Goal: Task Accomplishment & Management: Manage account settings

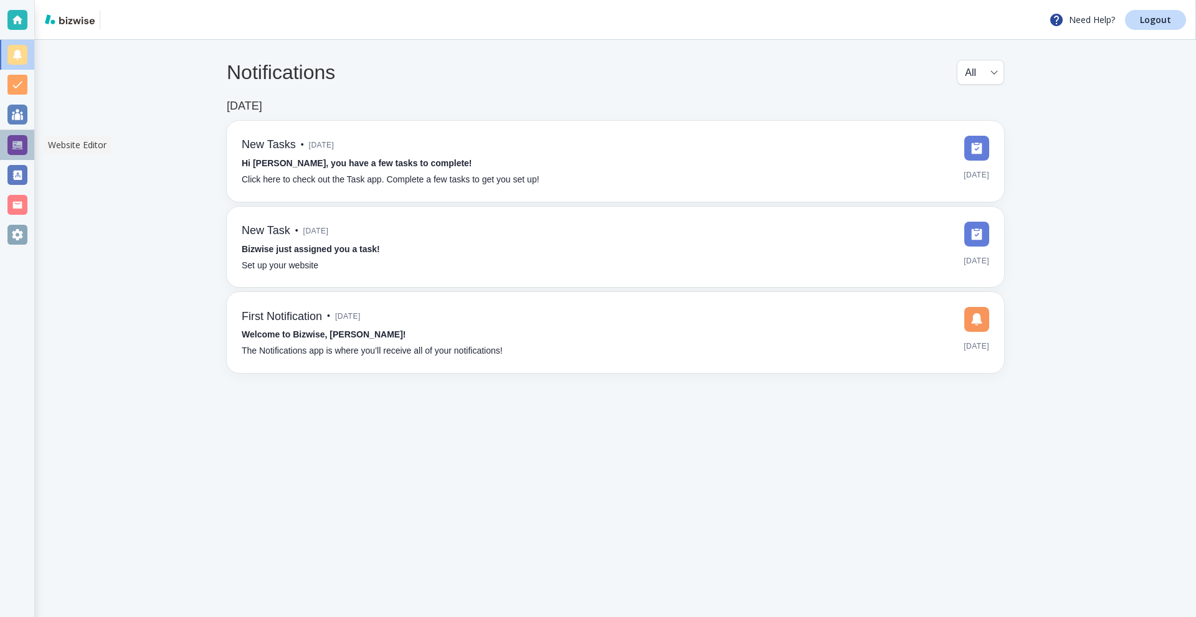
click at [12, 141] on div at bounding box center [17, 145] width 20 height 20
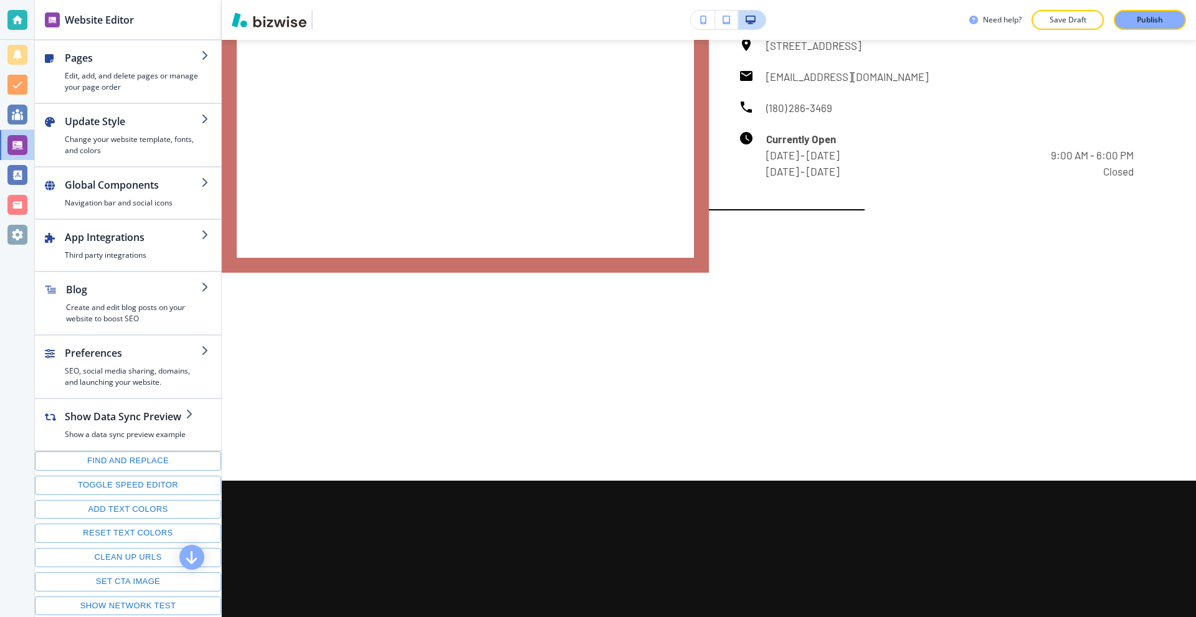
scroll to position [9344, 0]
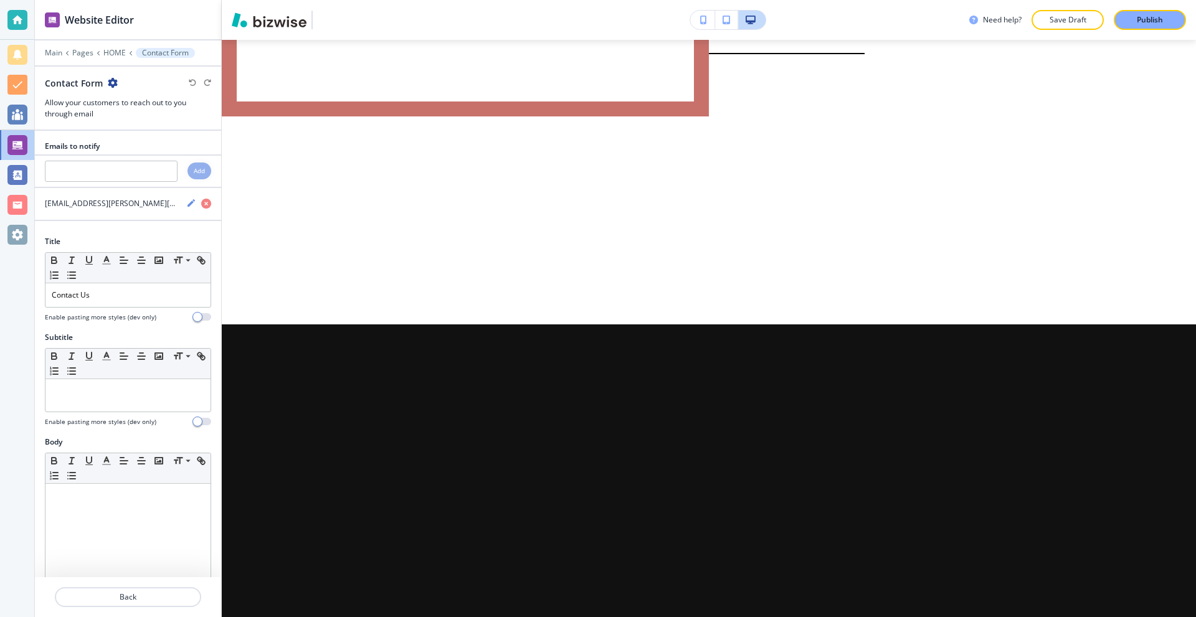
scroll to position [9499, 0]
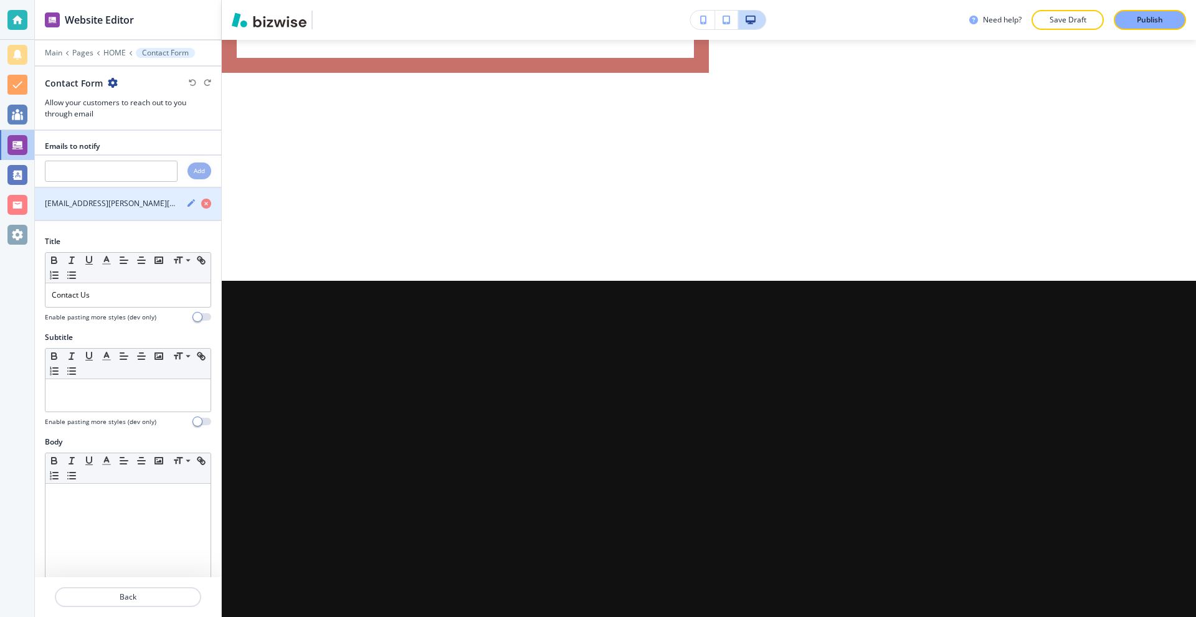
click at [186, 202] on icon "button" at bounding box center [191, 203] width 10 height 10
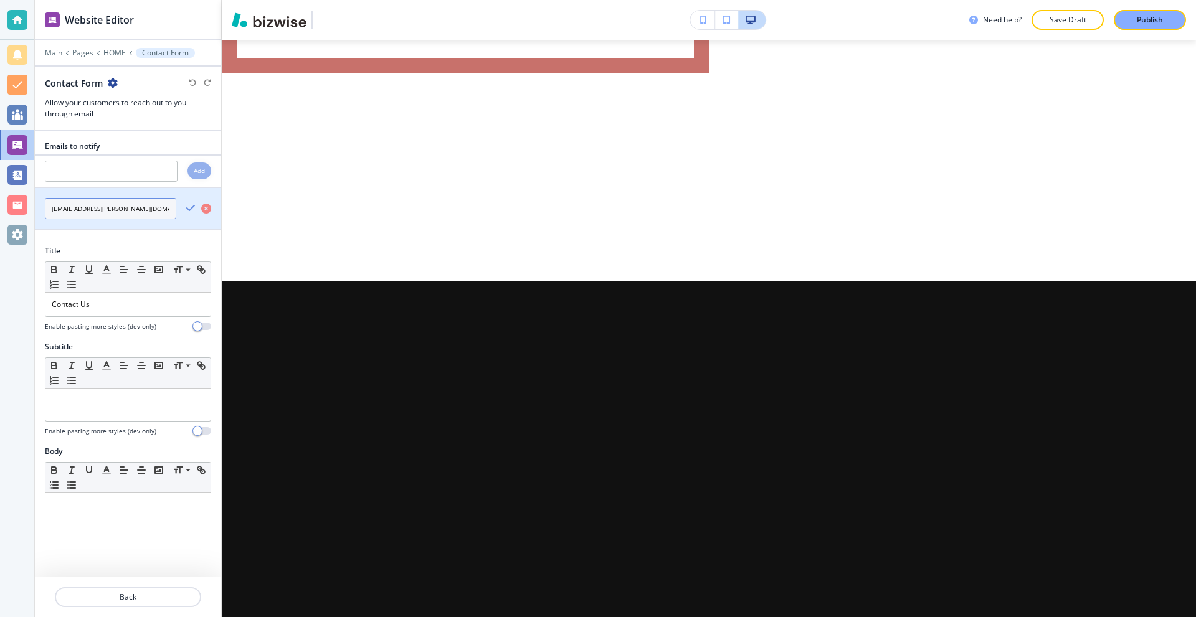
click at [151, 209] on input "bill.dunnington@gmail.com" at bounding box center [110, 208] width 131 height 21
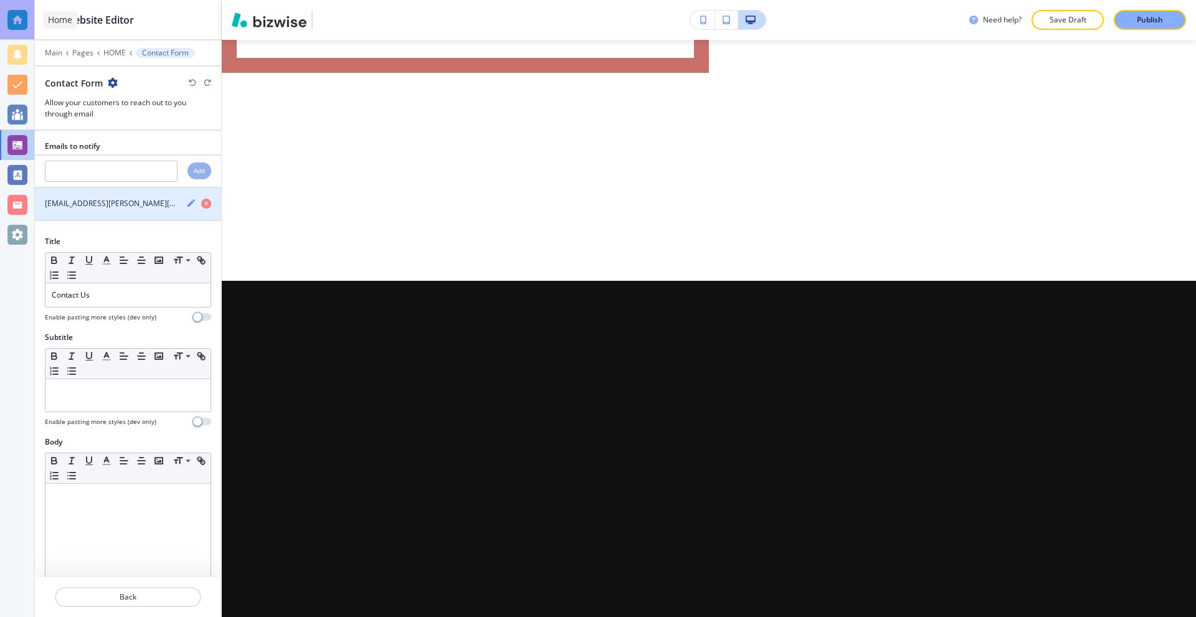
click at [21, 19] on div at bounding box center [17, 20] width 20 height 20
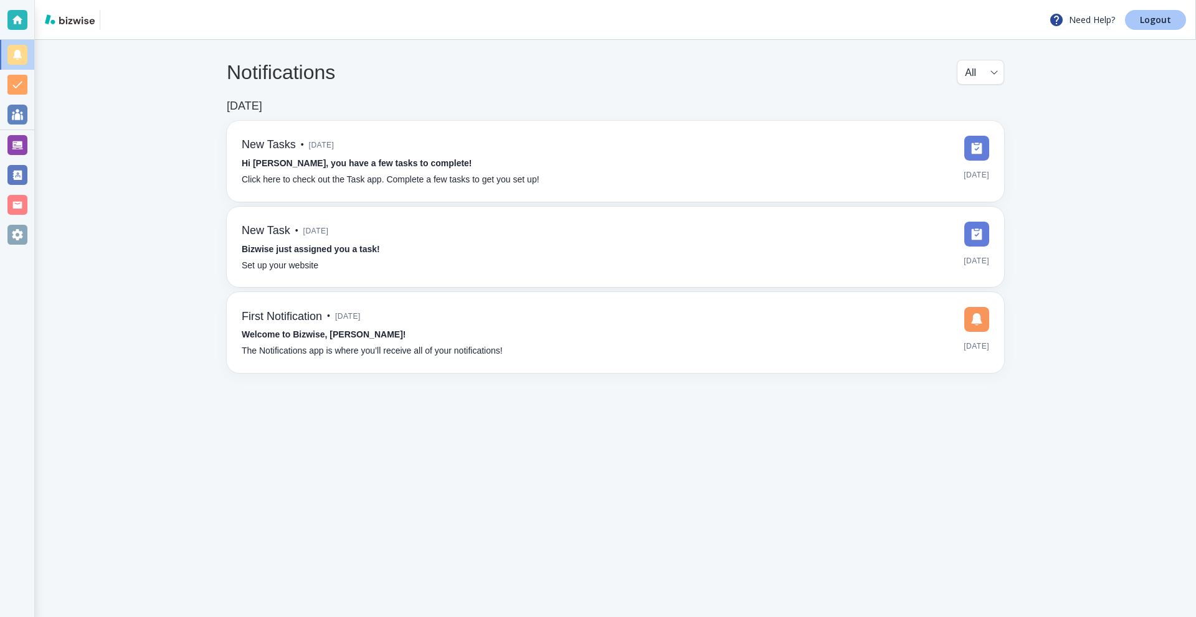
click at [1139, 21] on link "Logout" at bounding box center [1155, 20] width 61 height 20
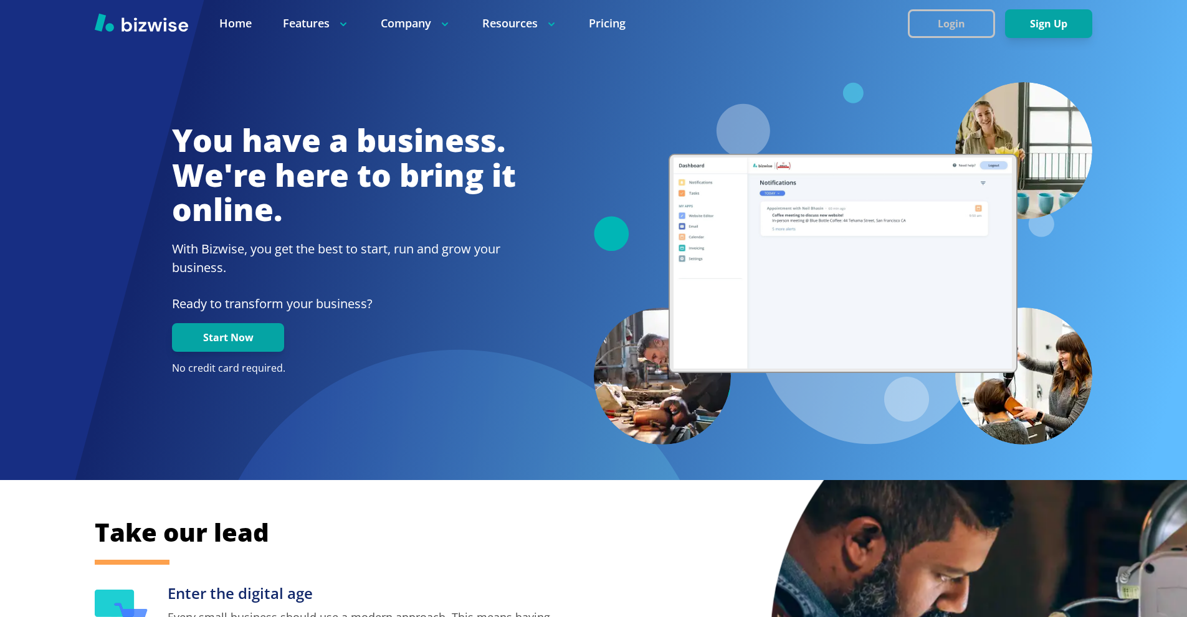
click at [935, 17] on button "Login" at bounding box center [951, 23] width 87 height 29
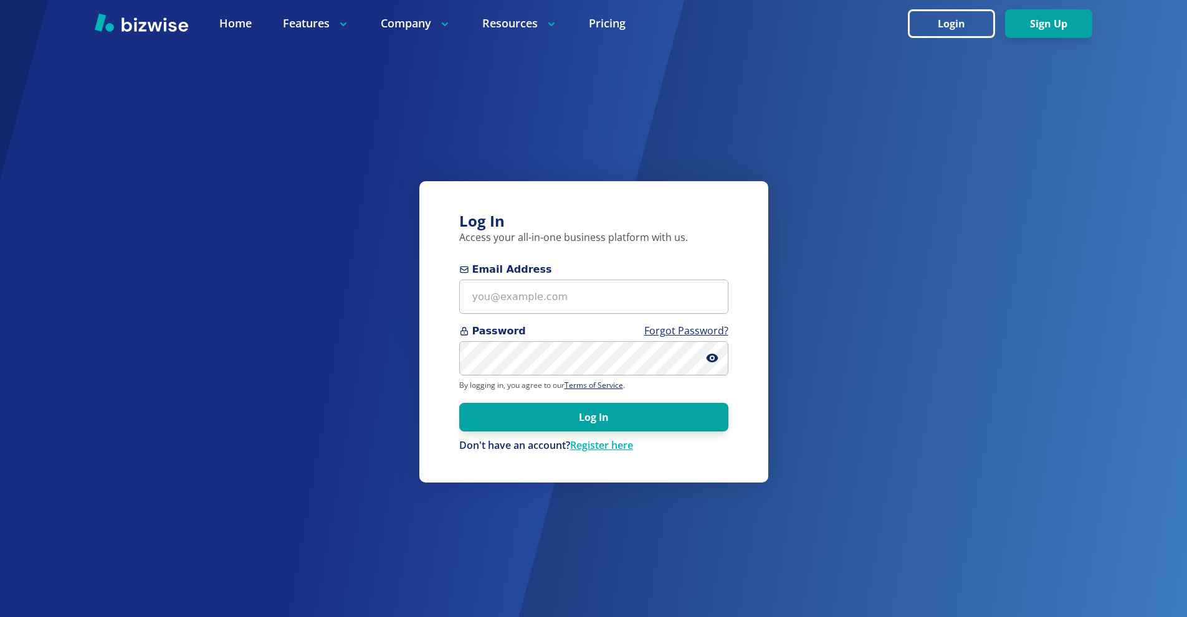
click at [552, 272] on span "Email Address" at bounding box center [593, 269] width 269 height 15
click at [552, 280] on input "Email Address" at bounding box center [593, 297] width 269 height 34
paste input "[EMAIL_ADDRESS][DOMAIN_NAME]"
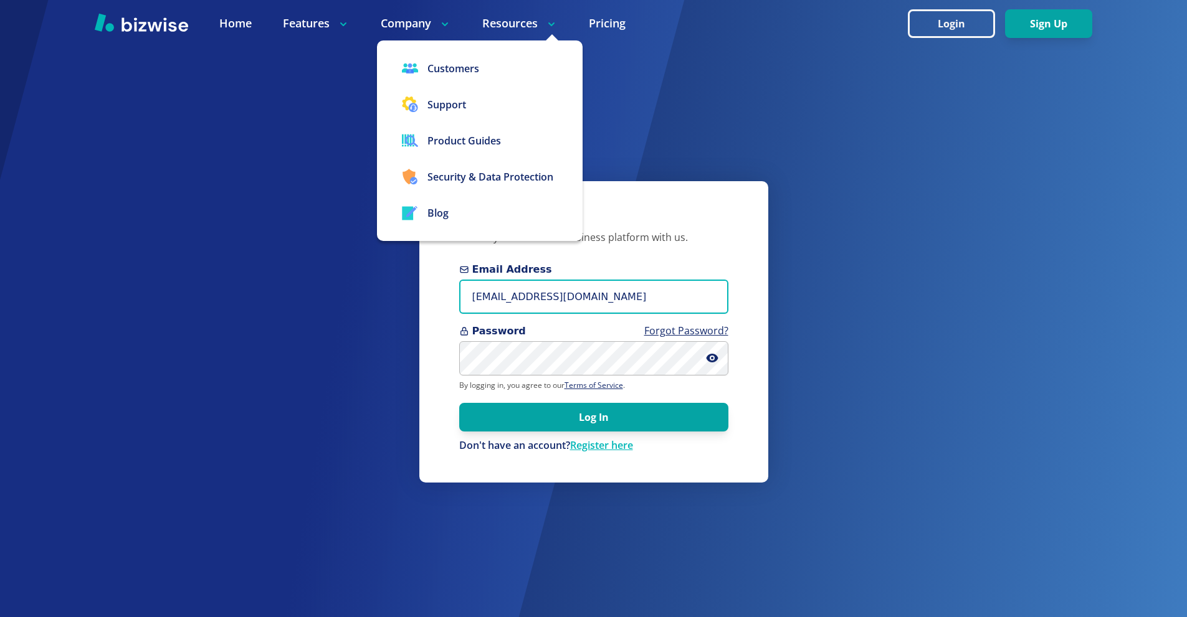
type input "[EMAIL_ADDRESS][DOMAIN_NAME]"
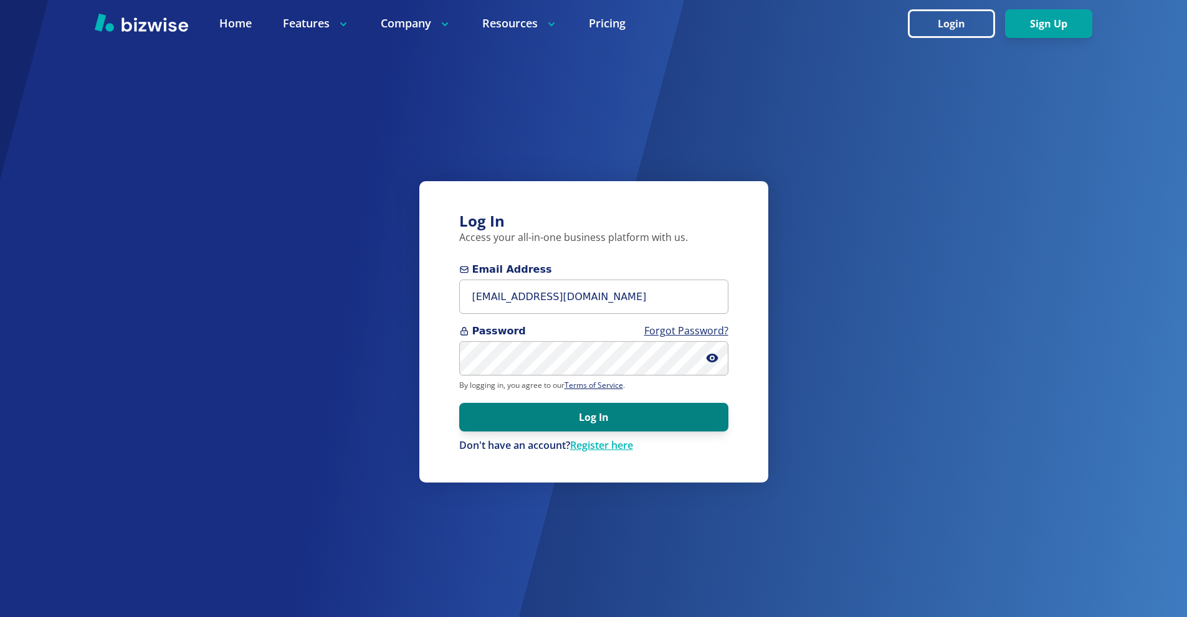
click at [680, 411] on button "Log In" at bounding box center [593, 417] width 269 height 29
